Goal: Task Accomplishment & Management: Use online tool/utility

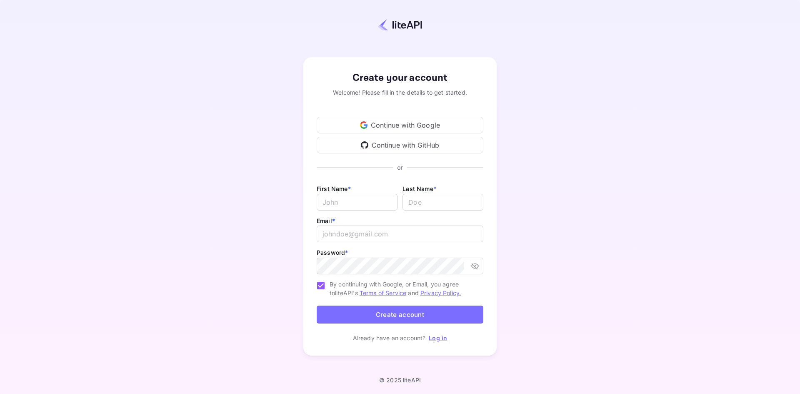
click at [438, 124] on div "Continue with Google" at bounding box center [400, 125] width 167 height 17
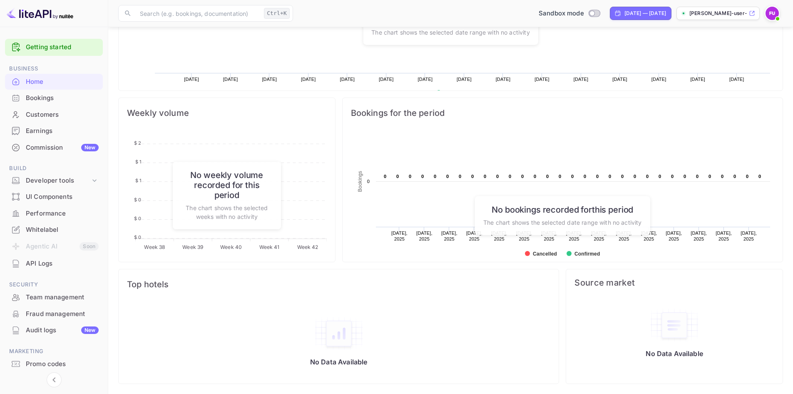
scroll to position [42, 0]
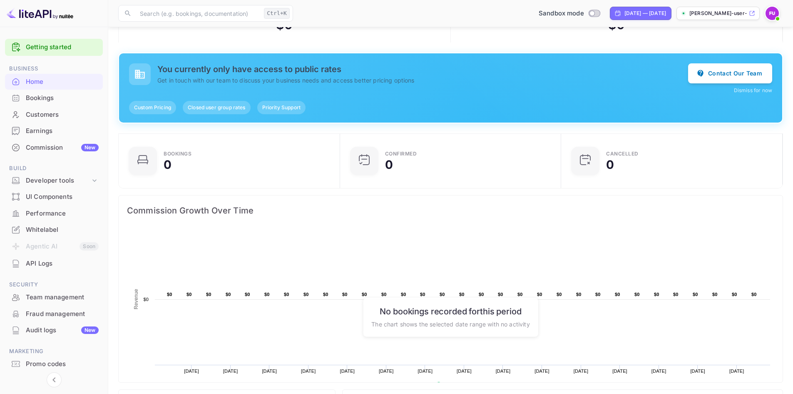
click at [40, 102] on div "Bookings" at bounding box center [62, 98] width 73 height 10
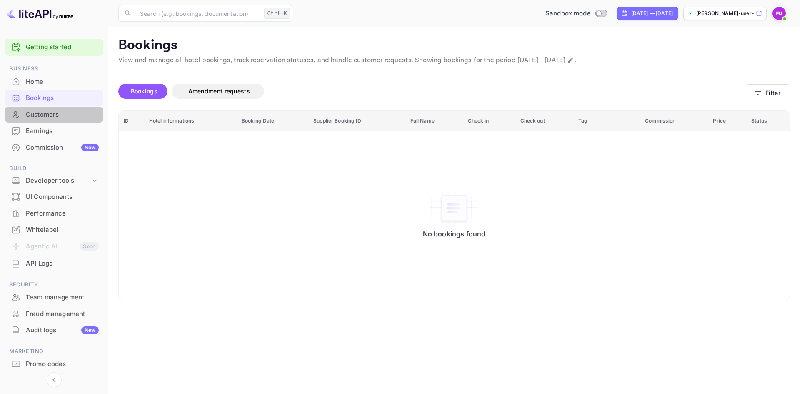
click at [37, 120] on div "Customers" at bounding box center [54, 115] width 98 height 16
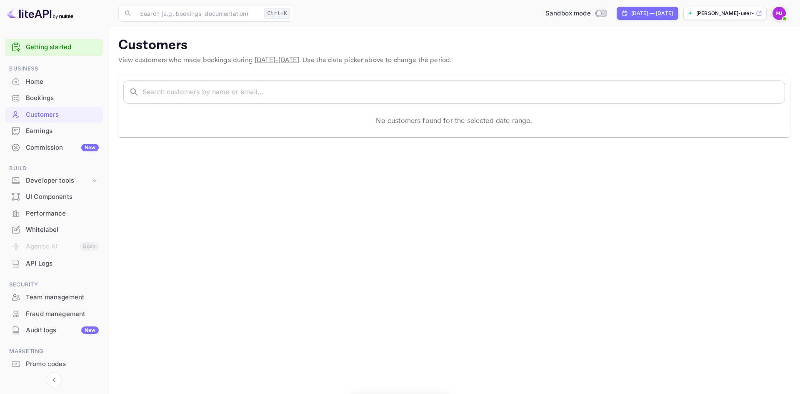
click at [38, 132] on div "Earnings" at bounding box center [62, 131] width 73 height 10
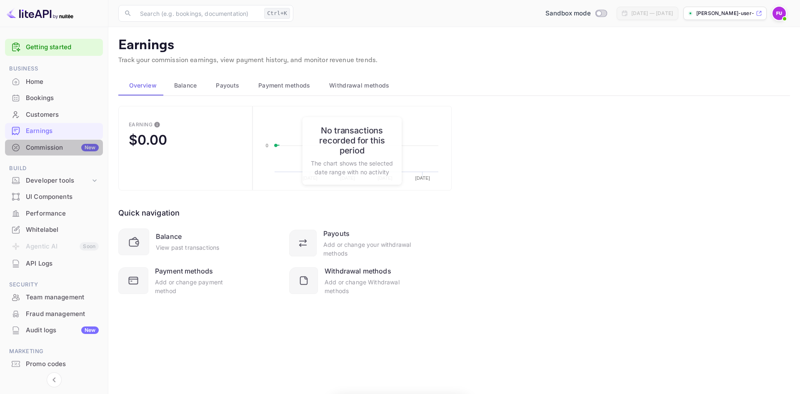
click at [42, 145] on div "Commission New" at bounding box center [62, 148] width 73 height 10
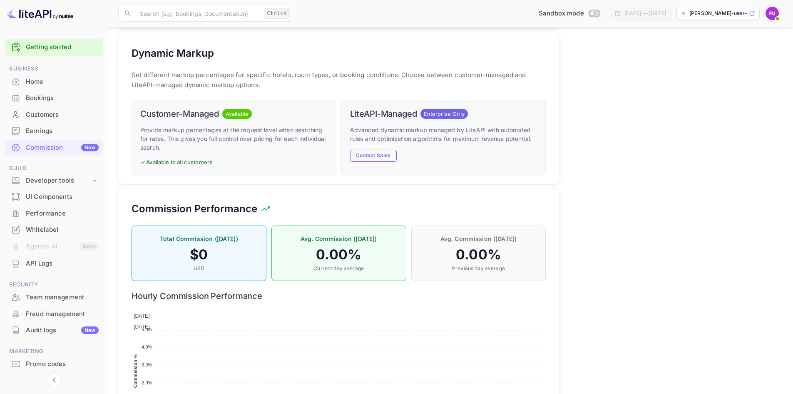
scroll to position [375, 0]
click at [217, 126] on p "Provide markup percentages at the request level when searching for rates. This …" at bounding box center [233, 138] width 187 height 26
drag, startPoint x: 210, startPoint y: 109, endPoint x: 195, endPoint y: 121, distance: 19.5
click at [210, 109] on h6 "Customer-Managed" at bounding box center [179, 113] width 79 height 10
click at [190, 130] on p "Provide markup percentages at the request level when searching for rates. This …" at bounding box center [233, 138] width 187 height 26
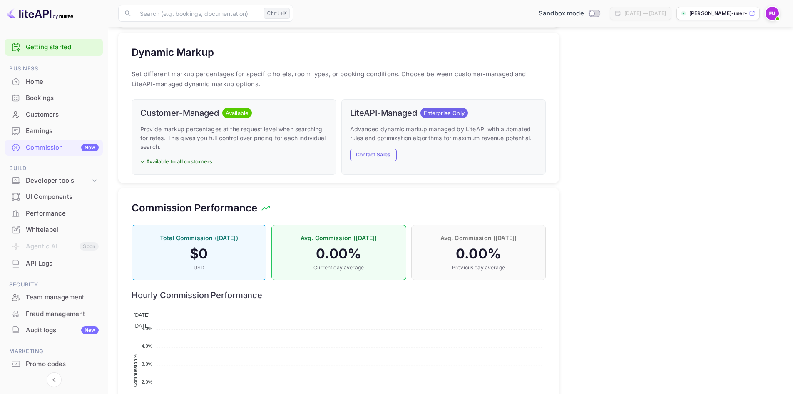
click at [188, 142] on p "Provide markup percentages at the request level when searching for rates. This …" at bounding box center [233, 138] width 187 height 26
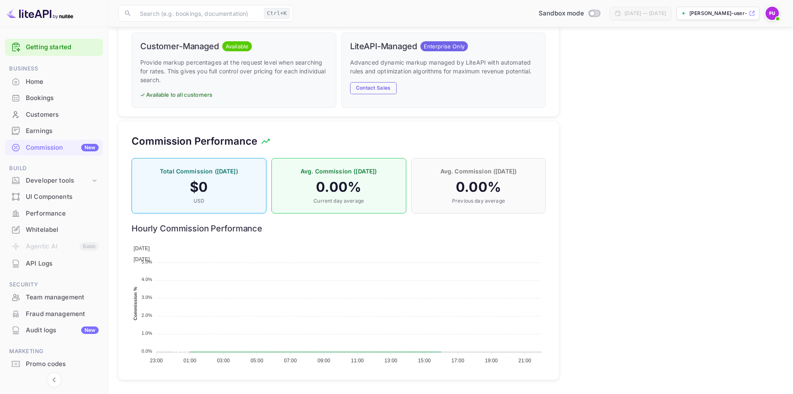
scroll to position [442, 0]
click at [40, 185] on div "Developer tools" at bounding box center [54, 180] width 98 height 15
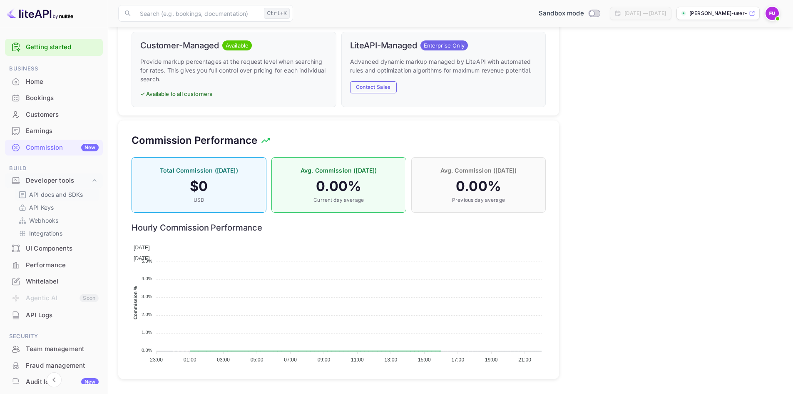
click at [46, 191] on p "API docs and SDKs" at bounding box center [56, 194] width 54 height 9
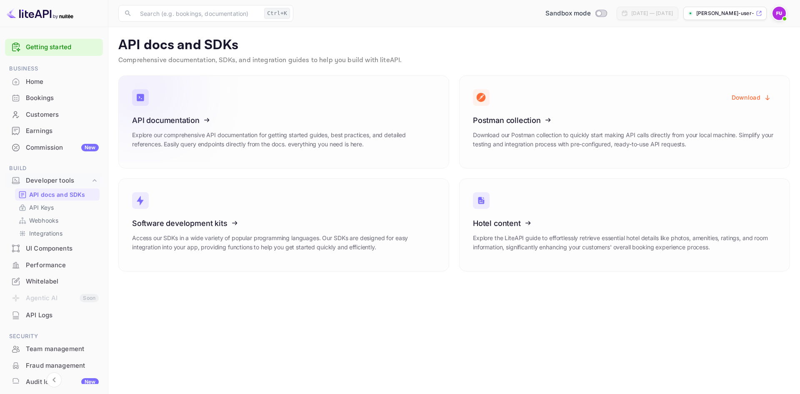
click at [175, 114] on icon at bounding box center [184, 119] width 130 height 86
click at [49, 209] on p "API Keys" at bounding box center [41, 207] width 25 height 9
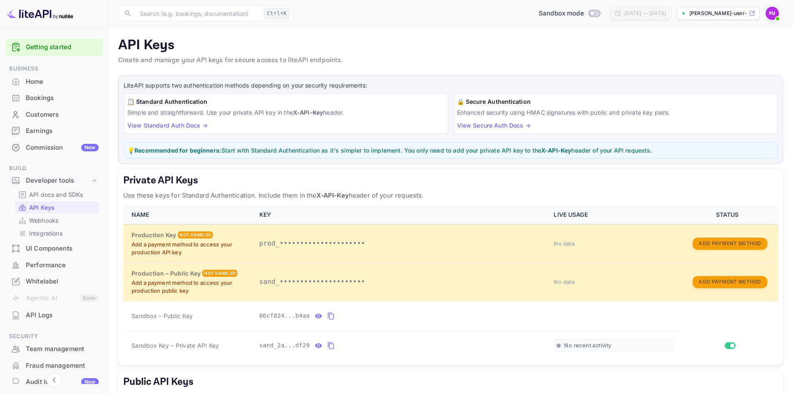
click at [189, 124] on link "View Standard Auth Docs →" at bounding box center [167, 125] width 80 height 7
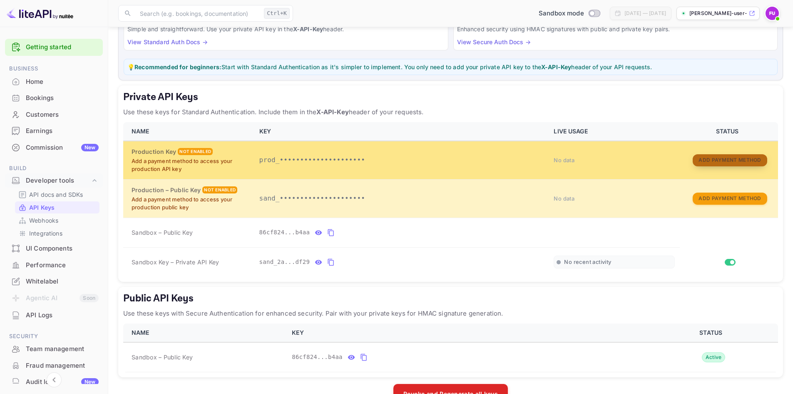
click at [718, 162] on button "Add Payment Method" at bounding box center [730, 160] width 74 height 12
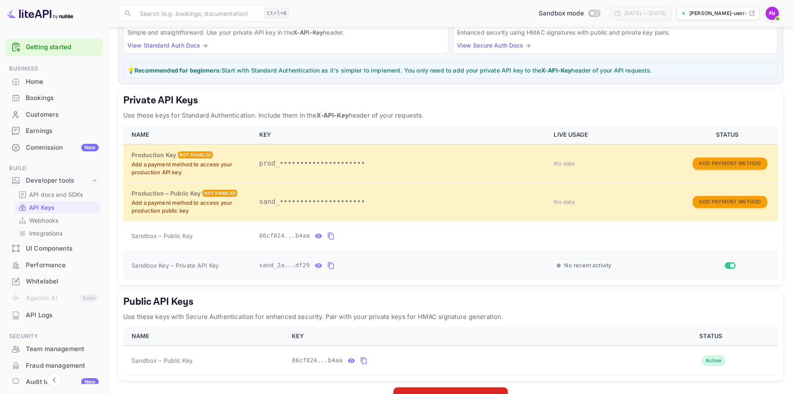
scroll to position [65, 0]
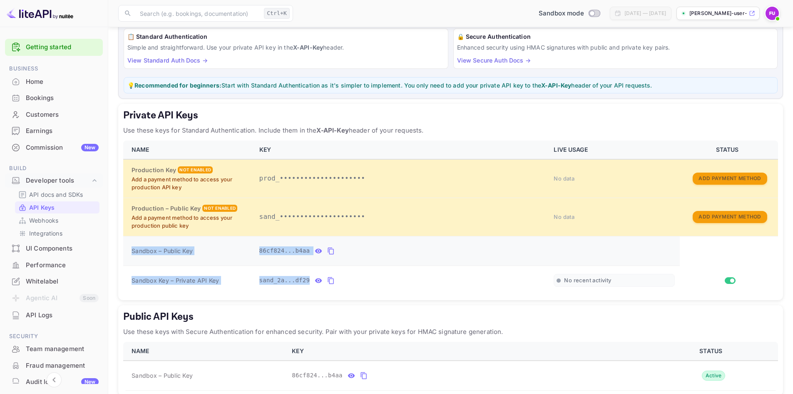
drag, startPoint x: 274, startPoint y: 279, endPoint x: 129, endPoint y: 249, distance: 148.5
click at [129, 249] on tbody "Production Key Not enabled Add a payment method to access your production API k…" at bounding box center [450, 227] width 655 height 136
copy tbody "Sandbox – Public Key 86cf824...b4aa Sandbox Key – Private API Key sand_2a...df29"
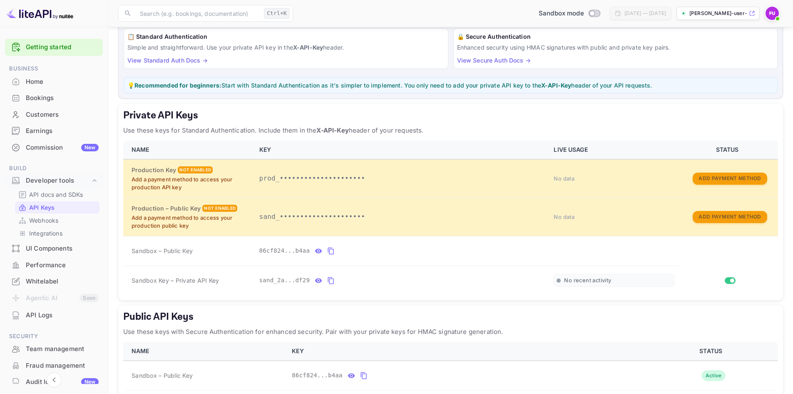
click at [216, 137] on div "Private API Keys Use these keys for Standard Authentication. Include them in th…" at bounding box center [450, 202] width 665 height 196
click at [327, 253] on icon "private api keys table" at bounding box center [330, 251] width 7 height 10
click at [245, 303] on div "API key copied to clipboard! Signing in with google... LiteAPI supports two aut…" at bounding box center [450, 216] width 665 height 412
click at [328, 279] on icon "private api keys table" at bounding box center [330, 280] width 7 height 10
